Goal: Task Accomplishment & Management: Manage account settings

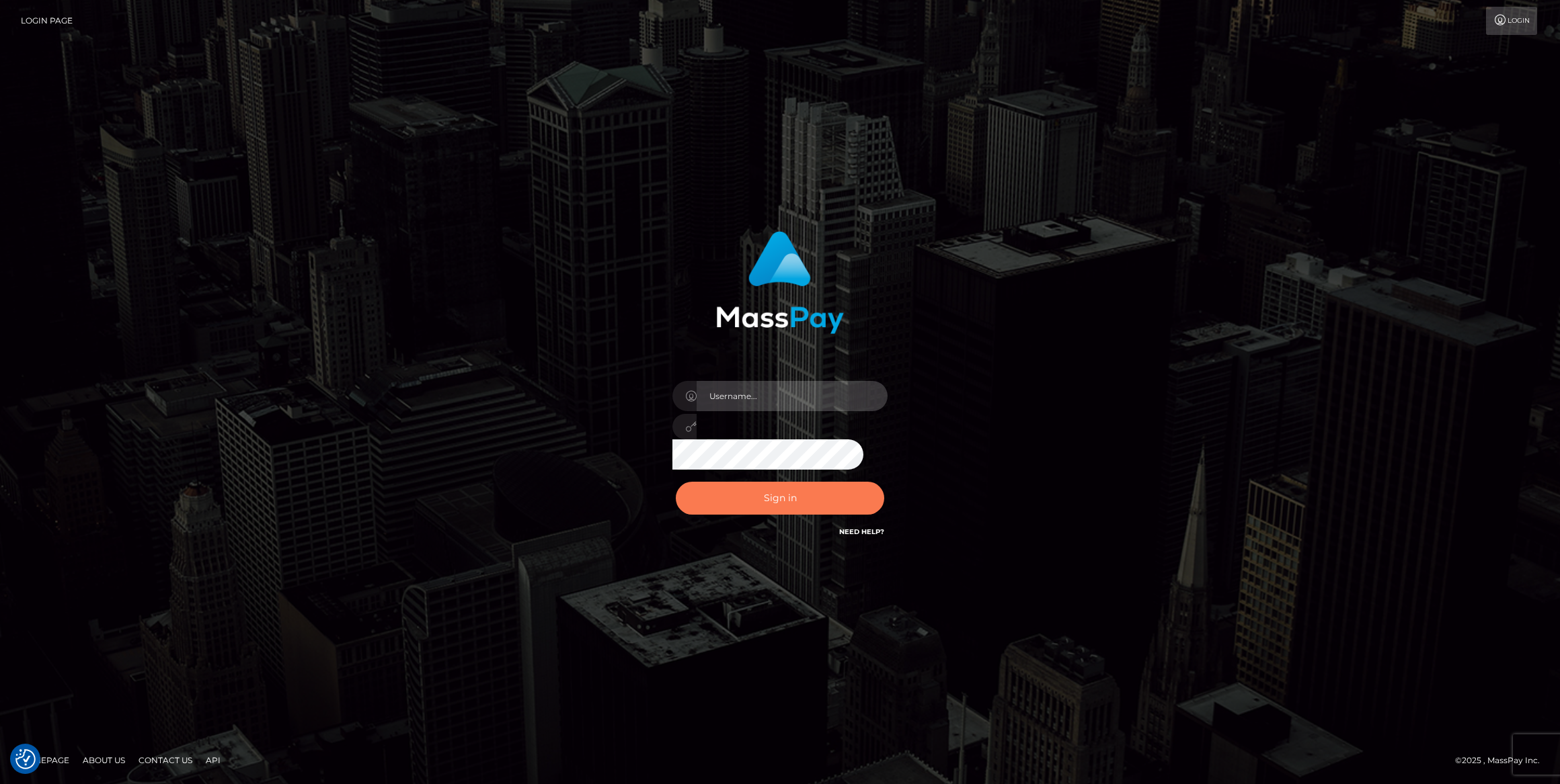
type input "caroline.ace"
click at [812, 494] on button "Sign in" at bounding box center [780, 498] width 208 height 33
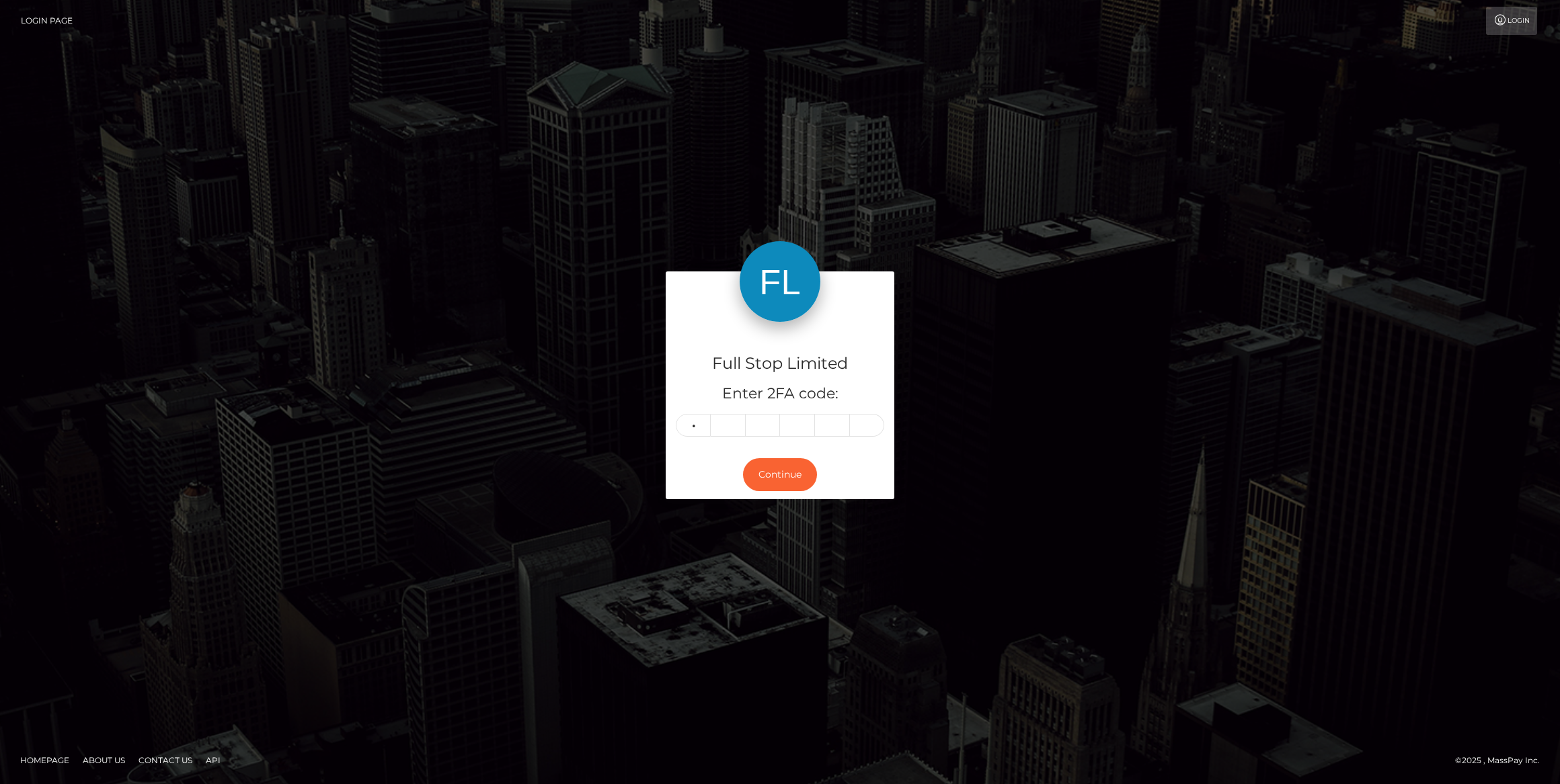
type input "6"
type input "5"
type input "8"
type input "1"
type input "9"
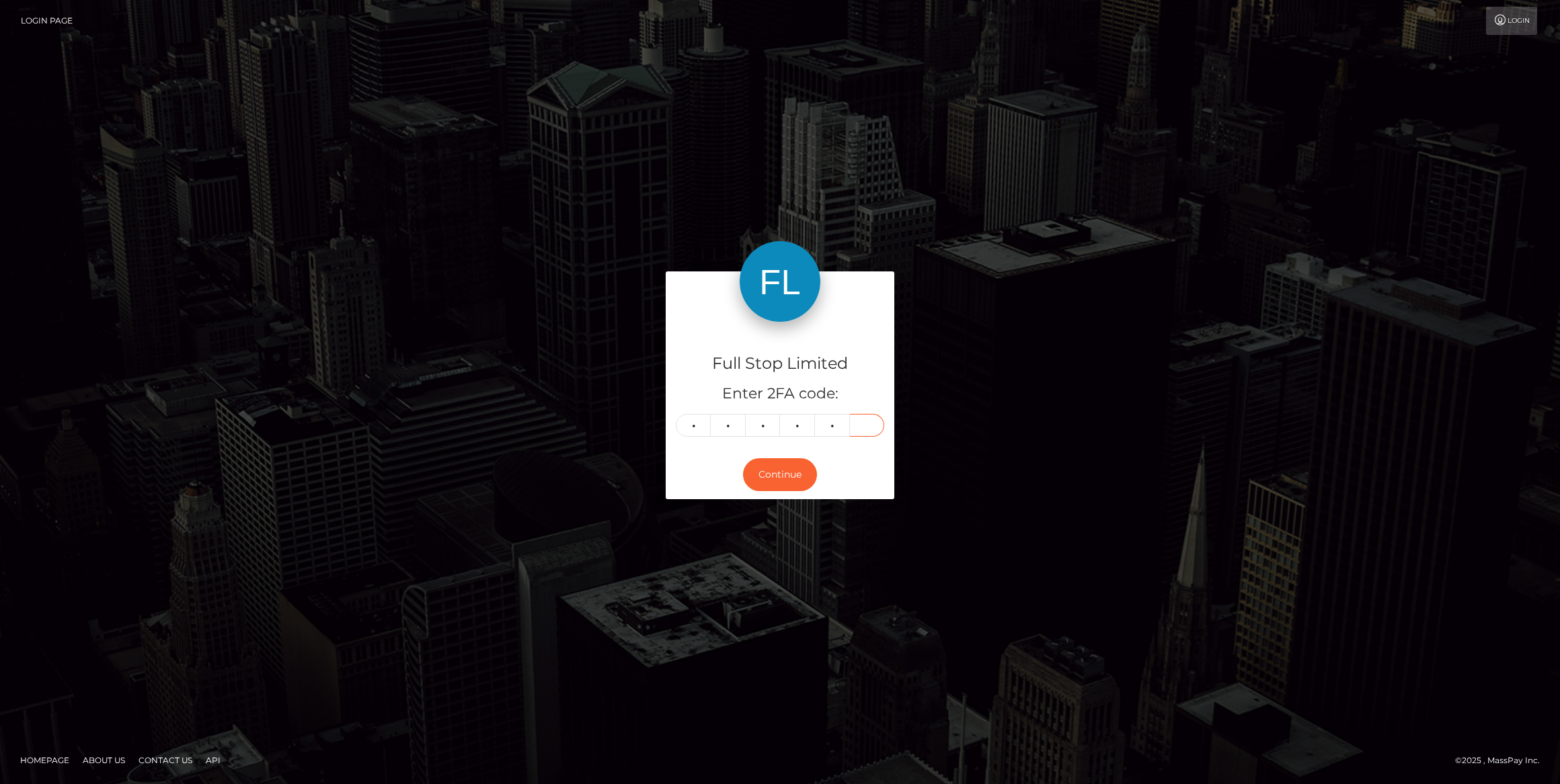
type input "2"
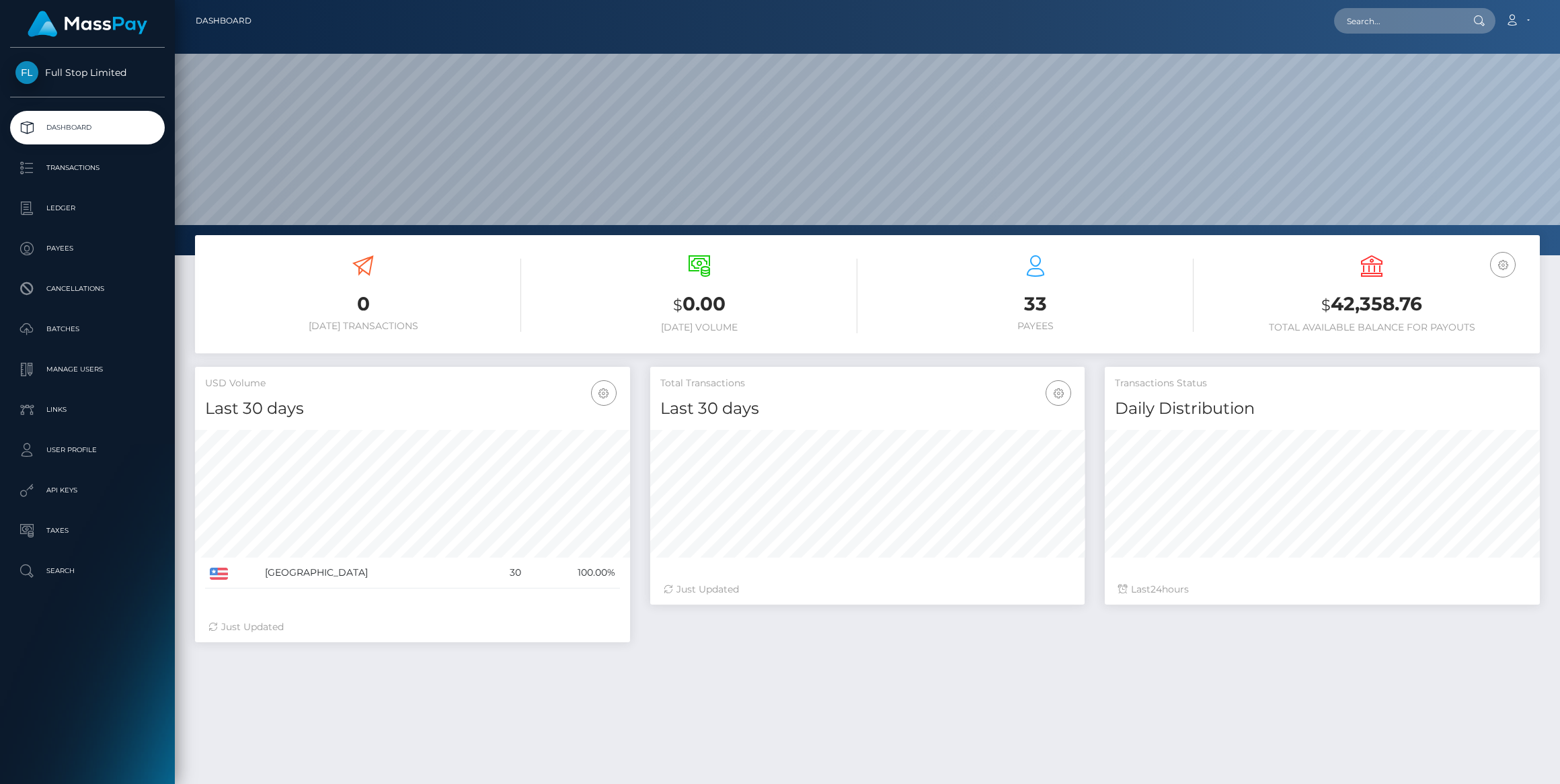
scroll to position [238, 435]
click at [92, 365] on p "Manage Users" at bounding box center [87, 370] width 144 height 20
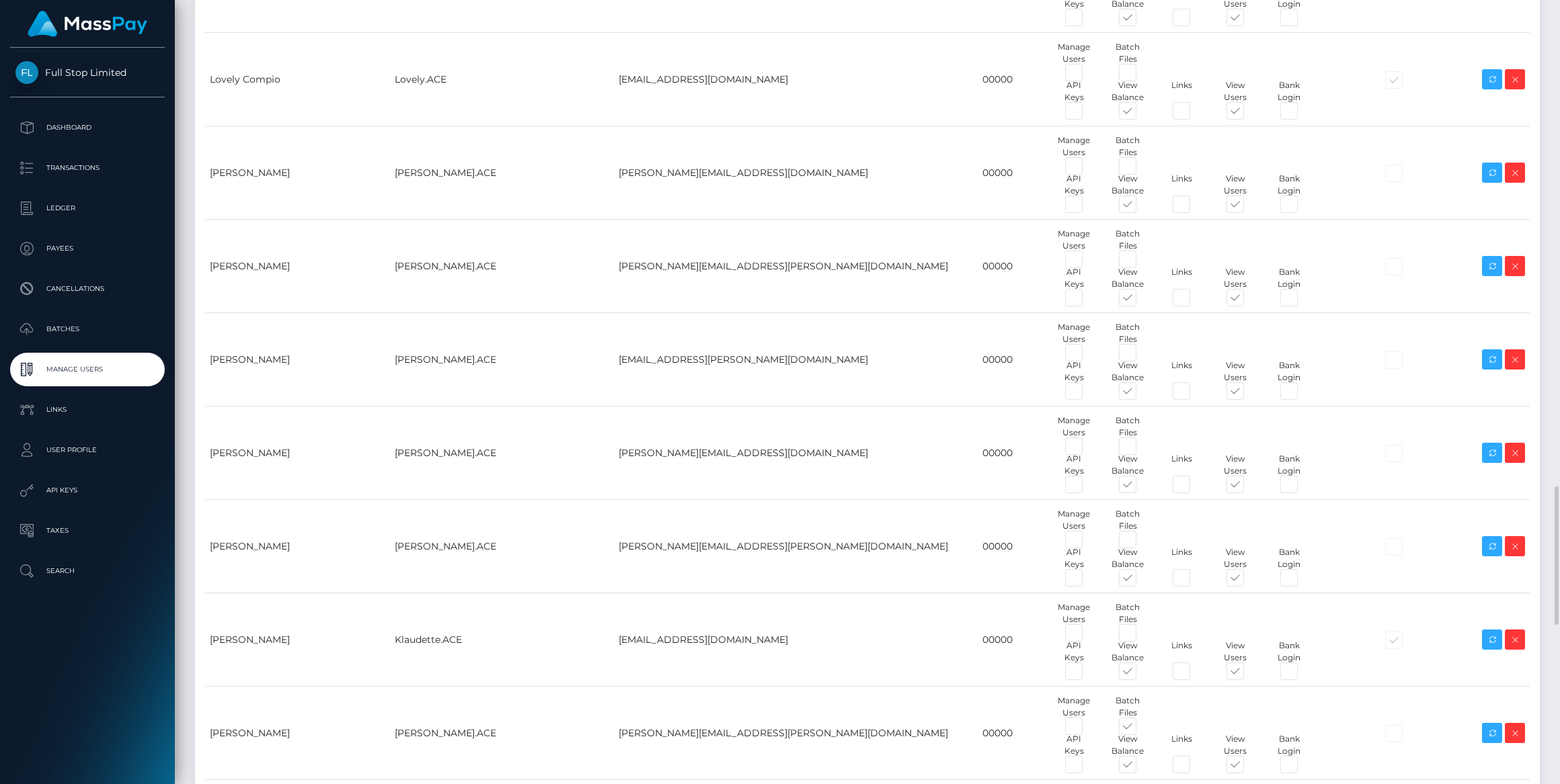
scroll to position [2872, 0]
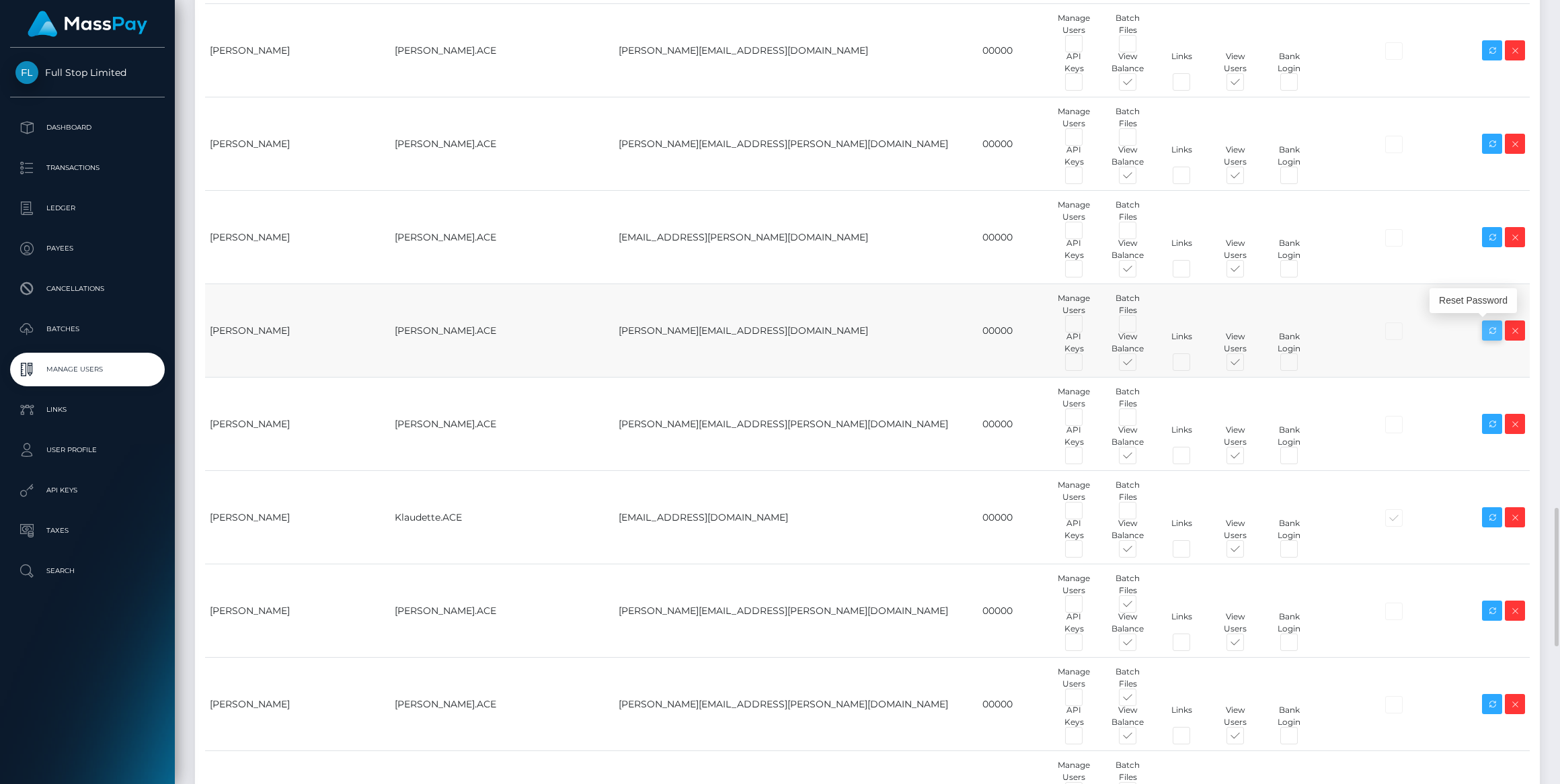
click at [1495, 331] on icon at bounding box center [1492, 330] width 17 height 17
